Goal: Check status: Check status

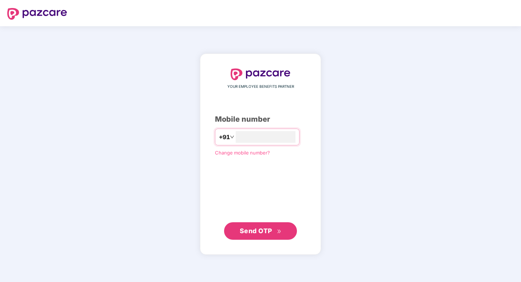
type input "**********"
click at [271, 232] on span "Send OTP" at bounding box center [261, 231] width 42 height 10
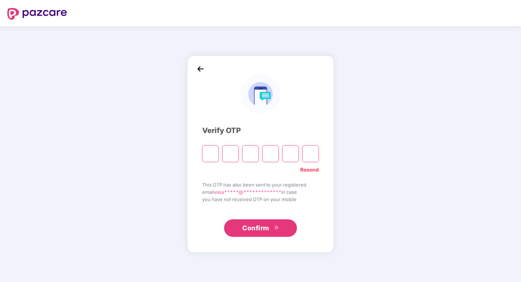
type input "*"
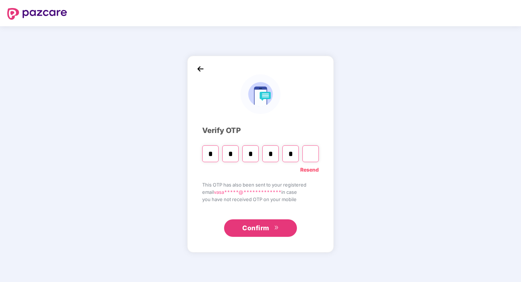
type input "*"
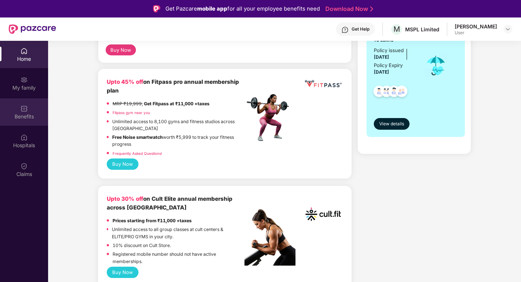
scroll to position [73, 0]
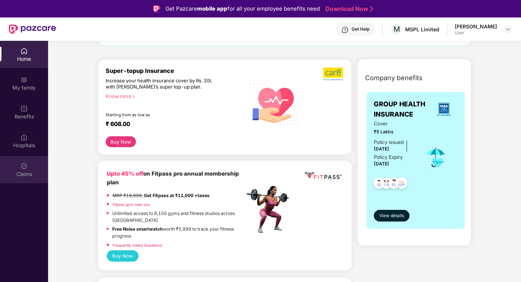
click at [13, 178] on div "Claims" at bounding box center [24, 169] width 48 height 27
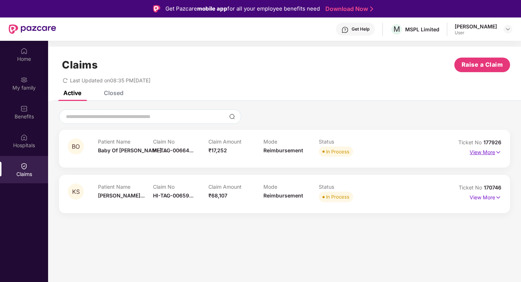
click at [490, 155] on p "View More" at bounding box center [486, 152] width 32 height 10
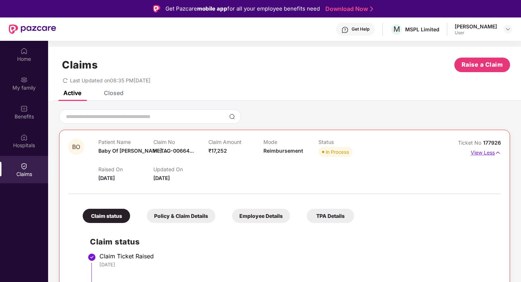
click at [477, 154] on p "View Less" at bounding box center [486, 152] width 30 height 10
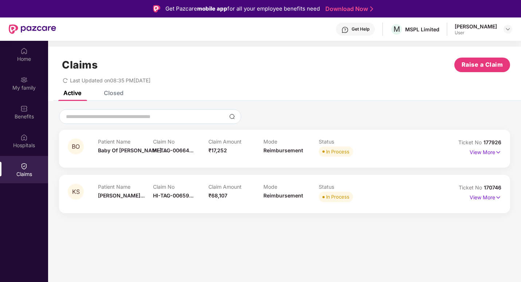
scroll to position [41, 0]
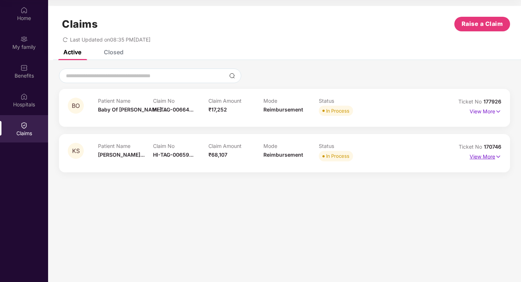
click at [488, 155] on p "View More" at bounding box center [486, 156] width 32 height 10
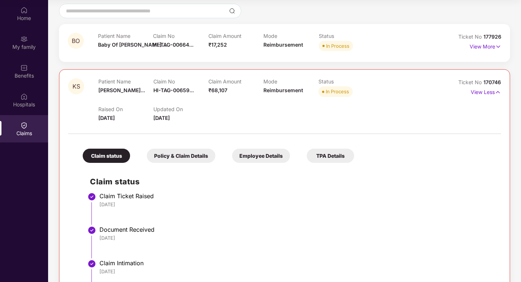
scroll to position [63, 0]
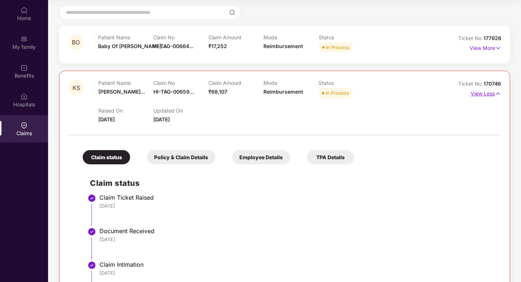
click at [486, 94] on p "View Less" at bounding box center [486, 93] width 30 height 10
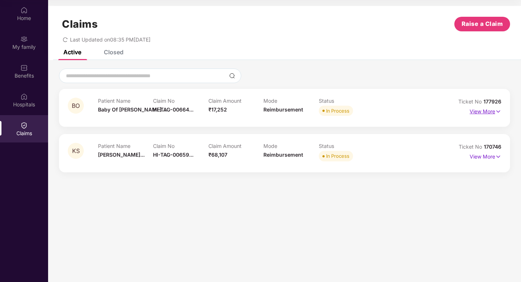
click at [474, 110] on p "View More" at bounding box center [486, 111] width 32 height 10
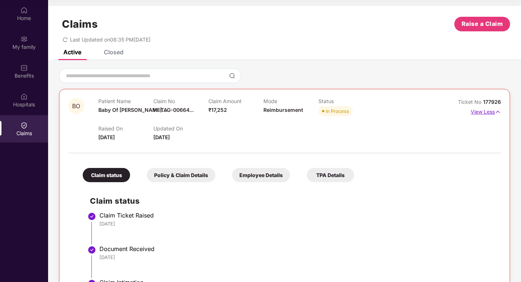
click at [479, 110] on p "View Less" at bounding box center [486, 111] width 30 height 10
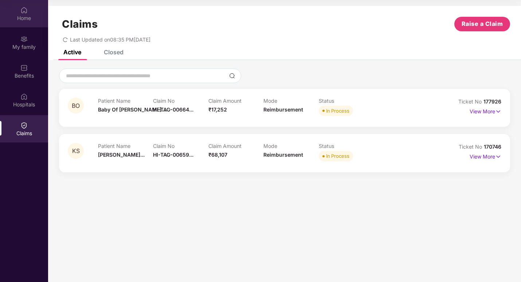
click at [22, 15] on div "Home" at bounding box center [24, 18] width 48 height 7
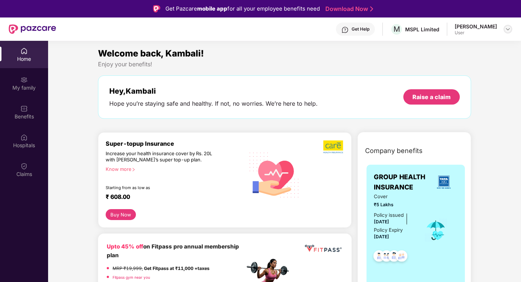
click at [505, 30] on img at bounding box center [508, 29] width 6 height 6
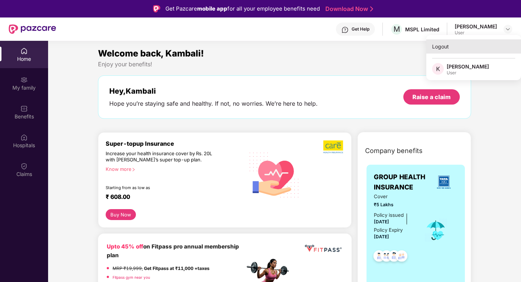
click at [453, 44] on div "Logout" at bounding box center [474, 46] width 95 height 14
